Goal: Task Accomplishment & Management: Manage account settings

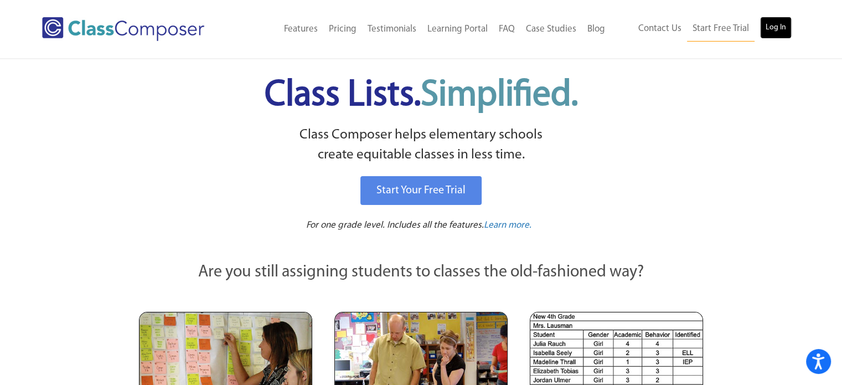
click at [766, 31] on link "Log In" at bounding box center [776, 28] width 32 height 22
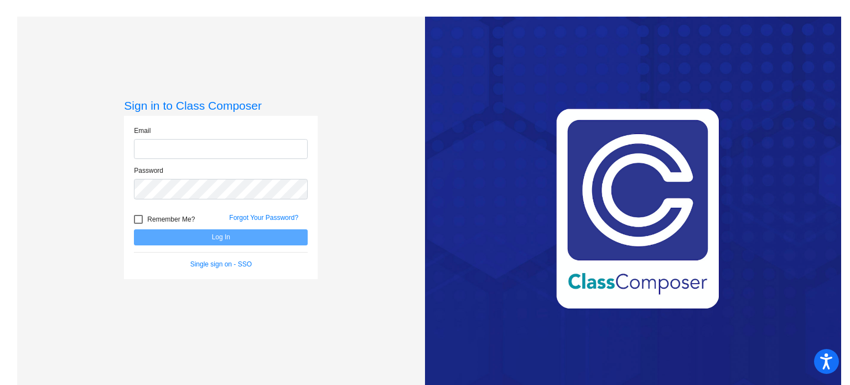
type input "[EMAIL_ADDRESS][DOMAIN_NAME]"
click at [221, 239] on button "Log In" at bounding box center [221, 237] width 174 height 16
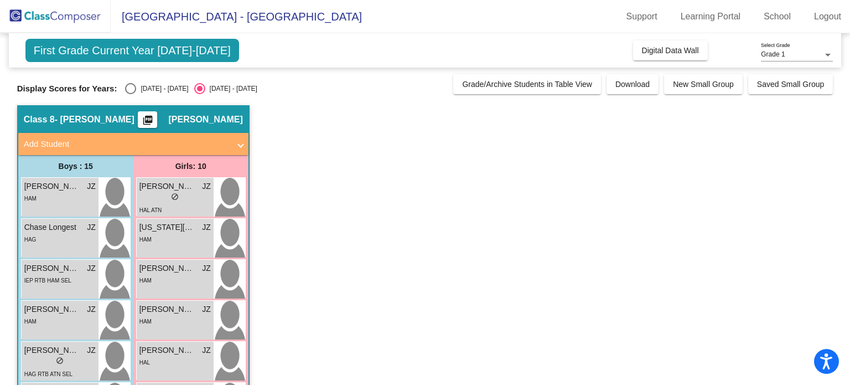
click at [136, 85] on div "Select an option" at bounding box center [130, 88] width 11 height 11
click at [131, 94] on input "[DATE] - [DATE]" at bounding box center [130, 94] width 1 height 1
radio input "true"
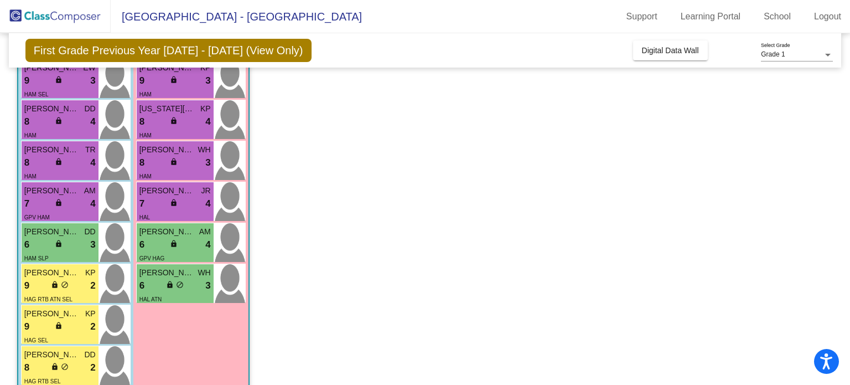
scroll to position [283, 0]
click at [44, 214] on span "GPV HAM" at bounding box center [36, 217] width 25 height 6
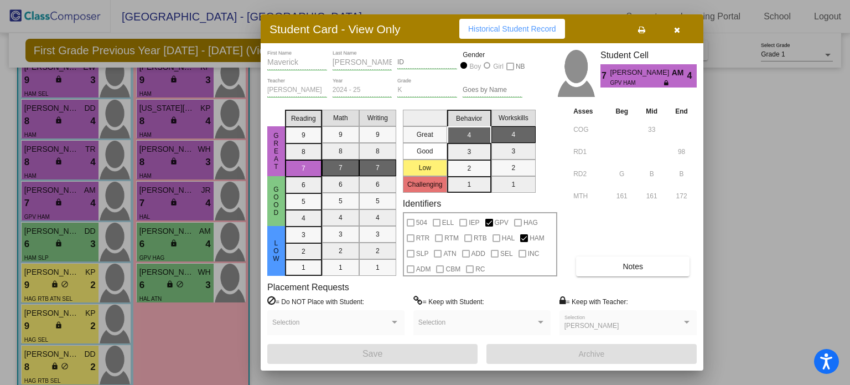
click at [674, 31] on icon "button" at bounding box center [677, 30] width 6 height 8
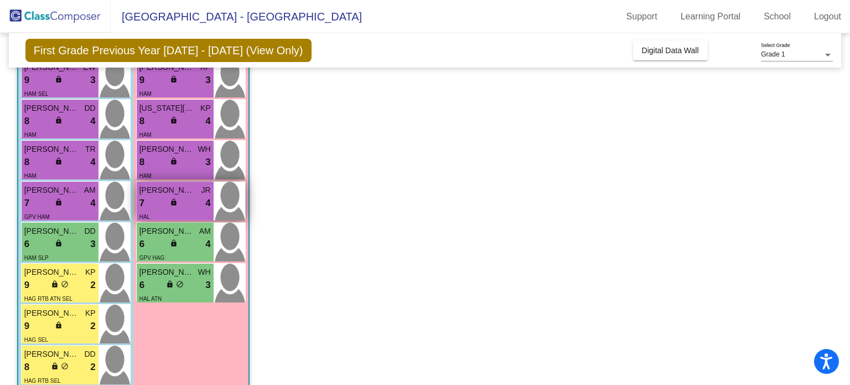
click at [200, 206] on div "7 lock do_not_disturb_alt 4" at bounding box center [175, 203] width 71 height 14
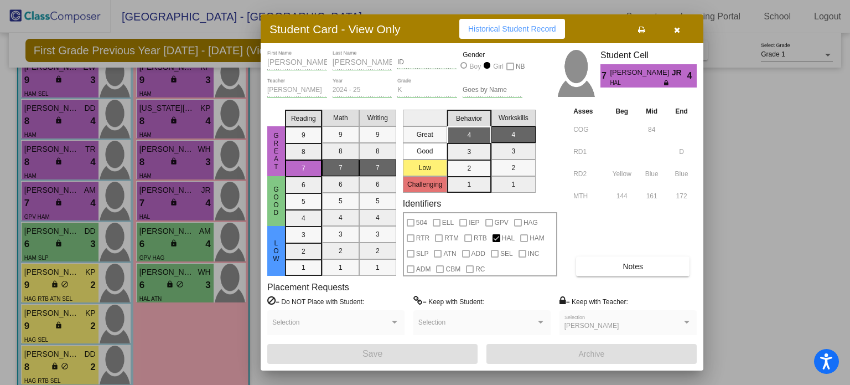
click at [681, 38] on button "button" at bounding box center [676, 29] width 35 height 20
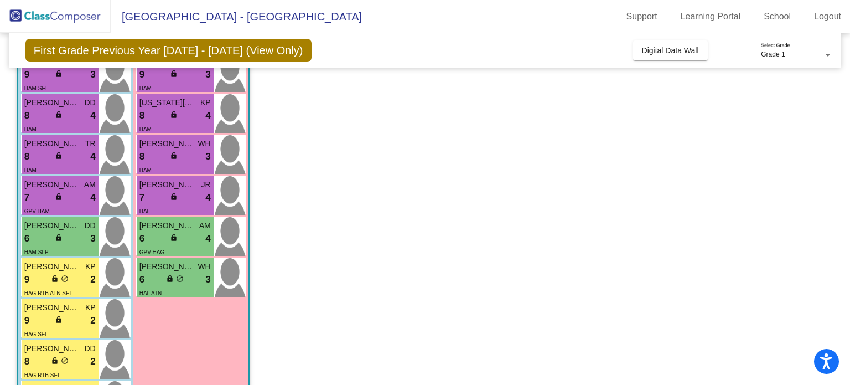
scroll to position [288, 0]
click at [194, 244] on div "6 lock do_not_disturb_alt 4" at bounding box center [175, 239] width 71 height 14
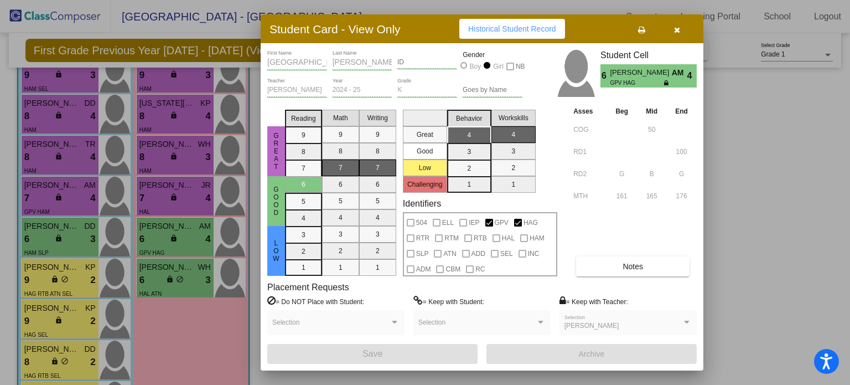
click at [684, 31] on button "button" at bounding box center [676, 29] width 35 height 20
